Goal: Task Accomplishment & Management: Use online tool/utility

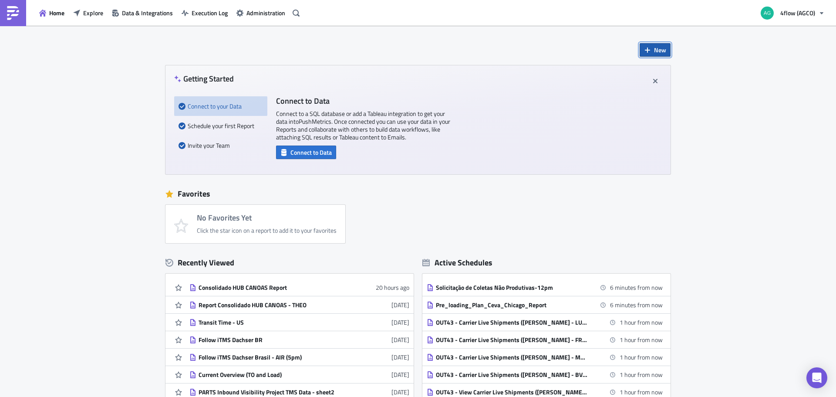
click at [661, 53] on span "New" at bounding box center [660, 49] width 12 height 9
click at [661, 73] on div "Report" at bounding box center [681, 72] width 58 height 9
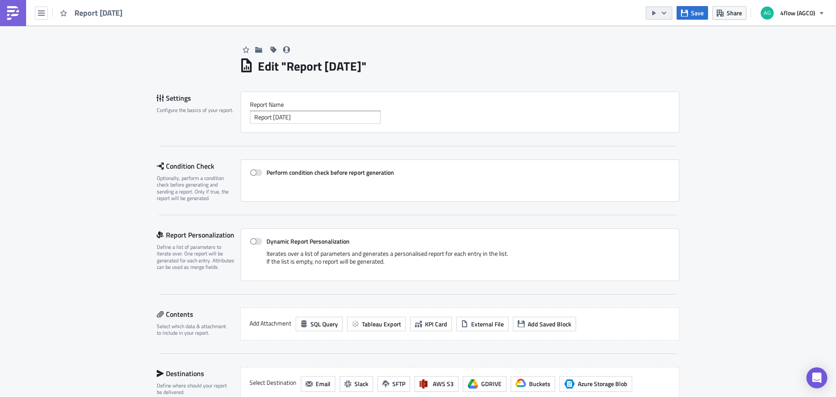
click at [668, 15] on icon "button" at bounding box center [664, 13] width 7 height 7
click at [17, 14] on img at bounding box center [13, 13] width 14 height 14
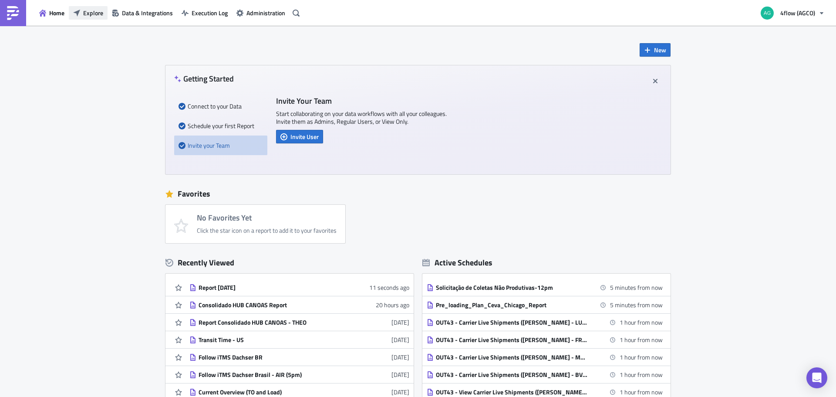
click at [100, 14] on span "Explore" at bounding box center [93, 12] width 20 height 9
